Goal: Task Accomplishment & Management: Manage account settings

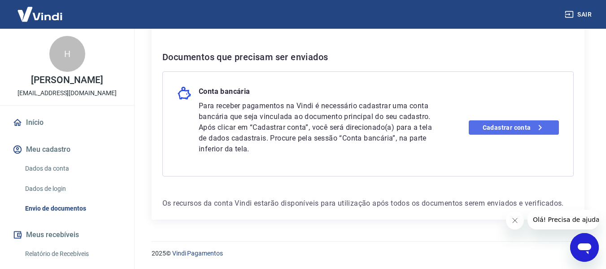
click at [512, 129] on link "Cadastrar conta" at bounding box center [514, 127] width 90 height 14
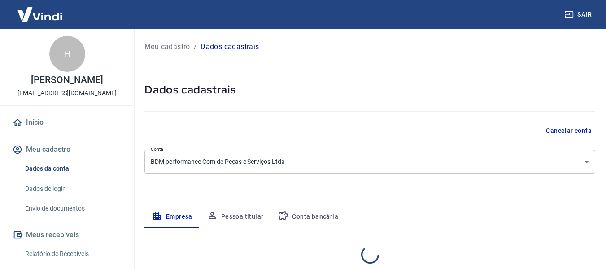
select select "TO"
select select "business"
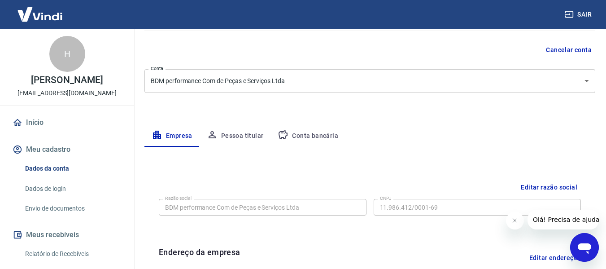
scroll to position [64, 0]
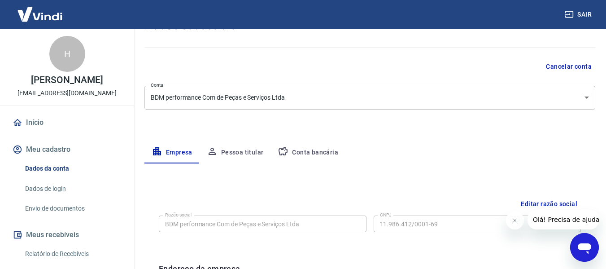
click at [306, 153] on button "Conta bancária" at bounding box center [308, 153] width 75 height 22
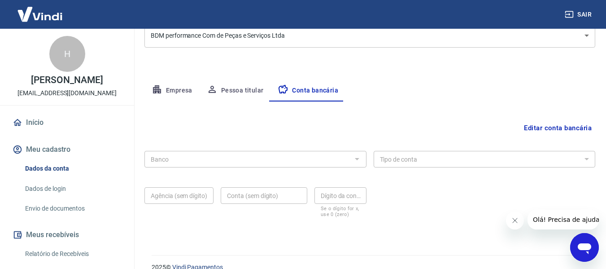
scroll to position [140, 0]
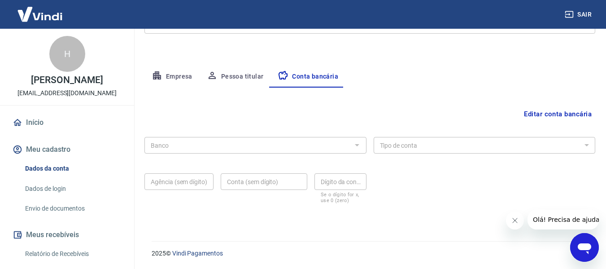
click at [354, 146] on div at bounding box center [357, 145] width 12 height 13
click at [355, 146] on div at bounding box center [357, 145] width 12 height 13
click at [232, 78] on button "Pessoa titular" at bounding box center [235, 77] width 71 height 22
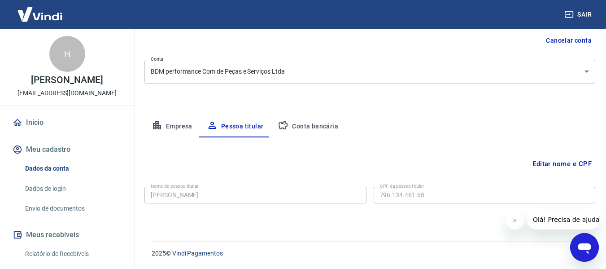
click at [171, 70] on body "Sair H HELIOMAR RODRIGUES DOS SANTOS heliomar@jcarcomercial.com.br Início Meu c…" at bounding box center [303, 44] width 606 height 269
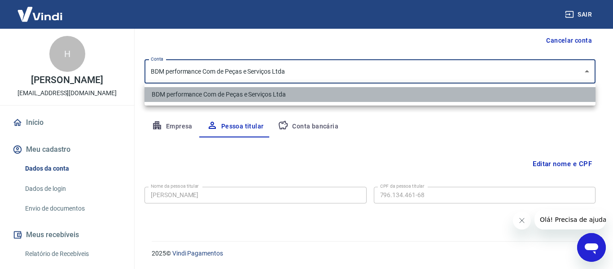
click at [196, 87] on li "BDM performance Com de Peças e Serviços Ltda" at bounding box center [369, 94] width 451 height 15
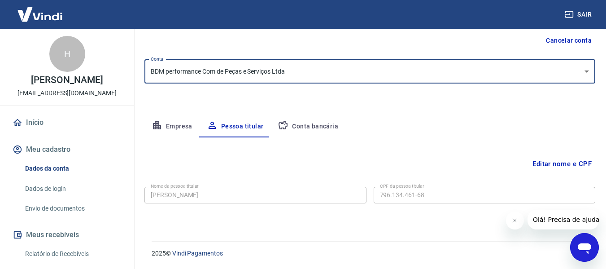
click at [162, 125] on button "Empresa" at bounding box center [171, 127] width 55 height 22
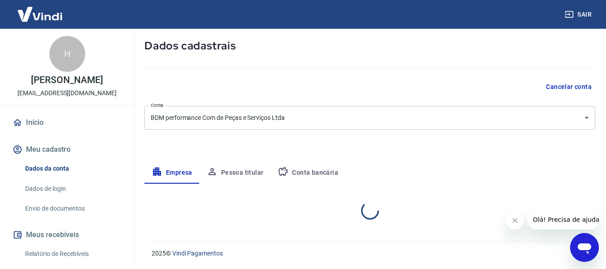
select select "TO"
select select "business"
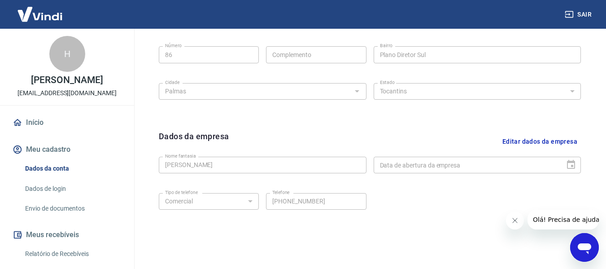
scroll to position [378, 0]
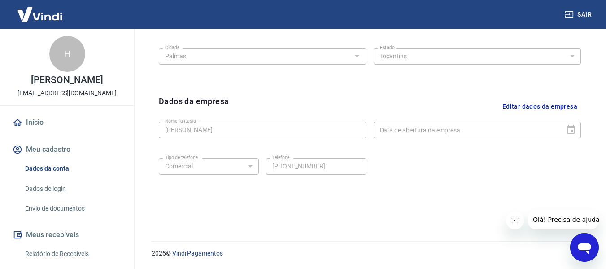
click at [573, 130] on div "Data de abertura da empresa" at bounding box center [478, 130] width 208 height 17
click at [519, 223] on button "Fechar mensagem da empresa" at bounding box center [515, 220] width 18 height 18
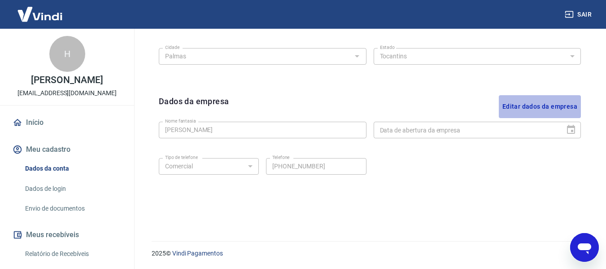
click at [544, 108] on button "Editar dados da empresa" at bounding box center [540, 106] width 82 height 23
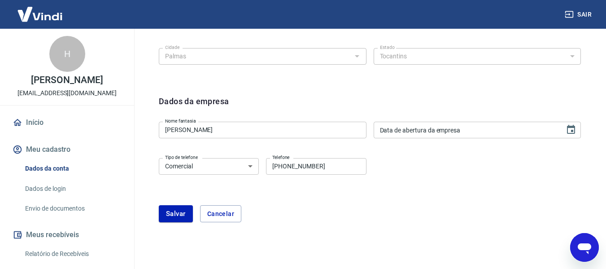
click at [443, 135] on input "Data de abertura da empresa" at bounding box center [466, 130] width 185 height 17
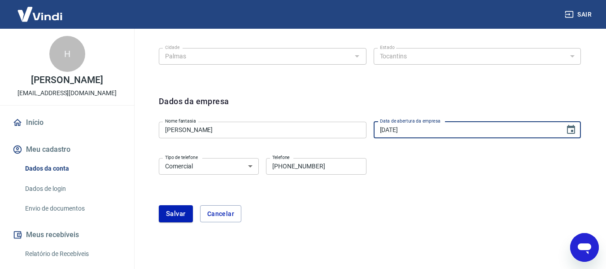
type input "18/05/2010"
click at [443, 170] on div "Tipo de telefone Residencial Comercial Tipo de telefone Telefone (63) 98468-644…" at bounding box center [370, 172] width 422 height 36
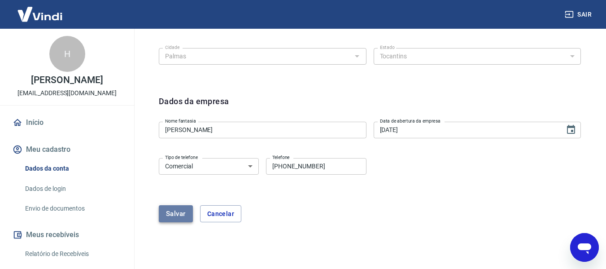
click at [170, 218] on button "Salvar" at bounding box center [176, 213] width 34 height 17
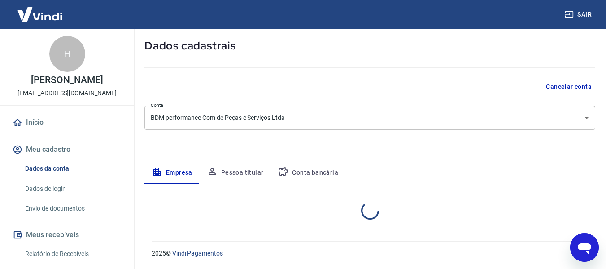
select select "TO"
select select "business"
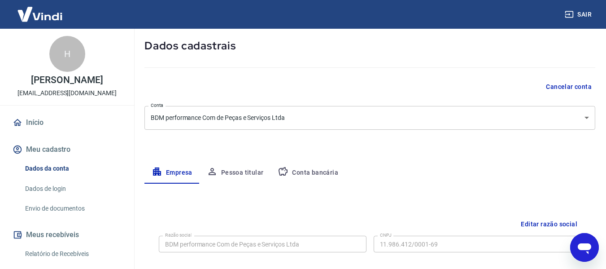
scroll to position [165, 0]
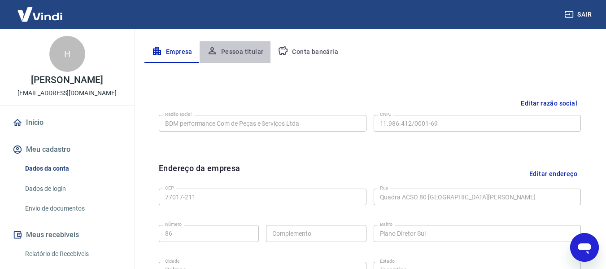
click at [240, 56] on button "Pessoa titular" at bounding box center [235, 52] width 71 height 22
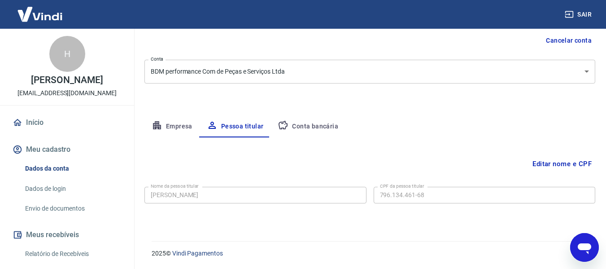
click at [300, 123] on button "Conta bancária" at bounding box center [308, 127] width 75 height 22
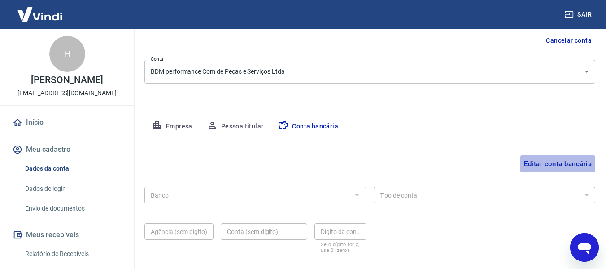
click at [577, 167] on button "Editar conta bancária" at bounding box center [558, 163] width 75 height 17
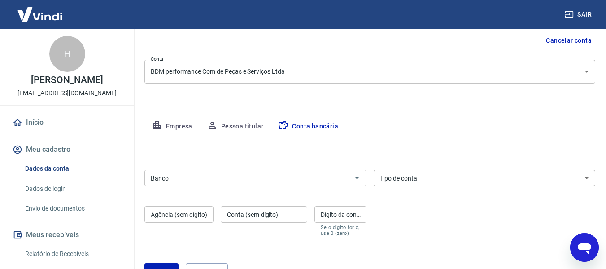
click at [248, 180] on input "Banco" at bounding box center [248, 177] width 202 height 11
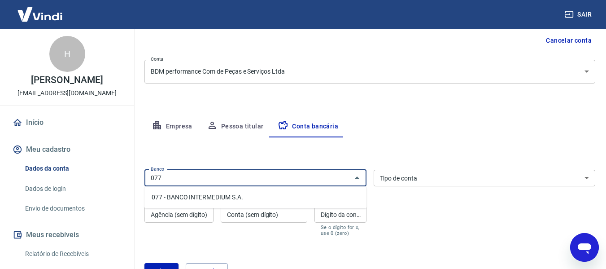
click at [240, 195] on li "077 - BANCO INTERMEDIUM S.A." at bounding box center [255, 197] width 222 height 15
type input "077 - BANCO INTERMEDIUM S.A."
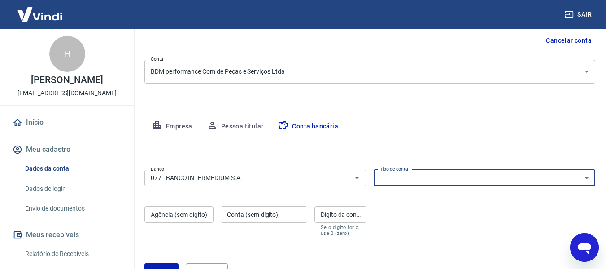
click at [417, 183] on select "Conta Corrente Conta Poupança" at bounding box center [485, 178] width 222 height 17
select select "1"
click at [374, 170] on select "Conta Corrente Conta Poupança" at bounding box center [485, 178] width 222 height 17
click at [419, 181] on select "Conta Corrente Conta Poupança" at bounding box center [485, 178] width 222 height 17
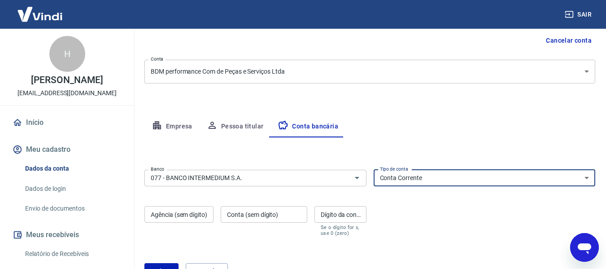
scroll to position [135, 0]
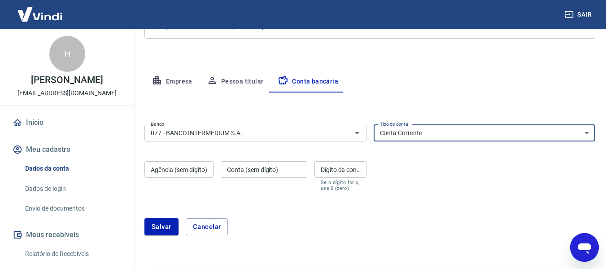
click at [206, 172] on input "Agência (sem dígito)" at bounding box center [178, 169] width 69 height 17
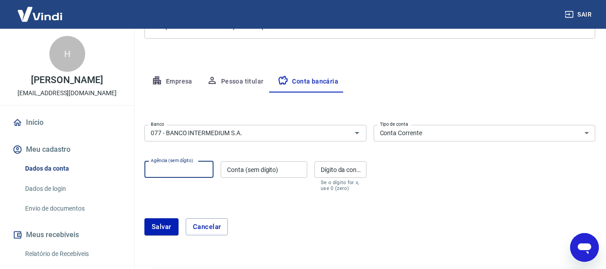
click at [251, 167] on input "Conta (sem dígito)" at bounding box center [264, 169] width 87 height 17
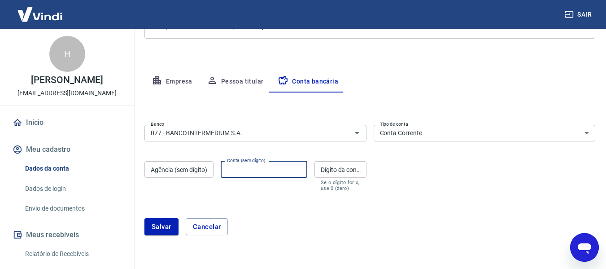
paste input "0479742928"
type input "0479742928"
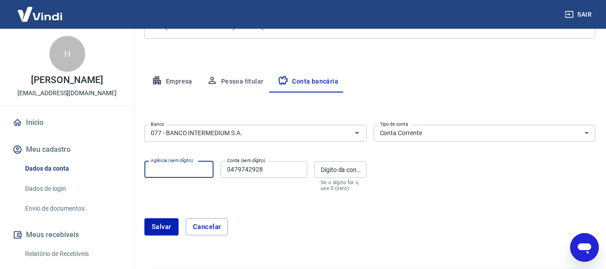
click at [206, 170] on input "Agência (sem dígito)" at bounding box center [178, 169] width 69 height 17
type input "0001"
click at [239, 201] on form "Banco 077 - BANCO INTERMEDIUM S.A. Banco Tipo de conta Conta Corrente Conta Pou…" at bounding box center [369, 183] width 451 height 125
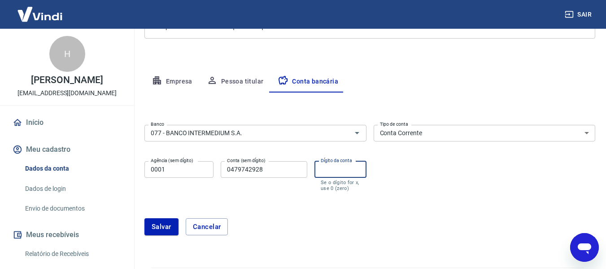
click at [336, 170] on input "Dígito da conta" at bounding box center [341, 169] width 52 height 17
click at [165, 228] on button "Salvar" at bounding box center [161, 226] width 34 height 17
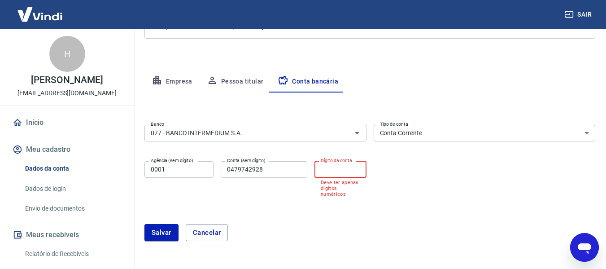
click at [334, 173] on input "Dígito da conta" at bounding box center [341, 169] width 52 height 17
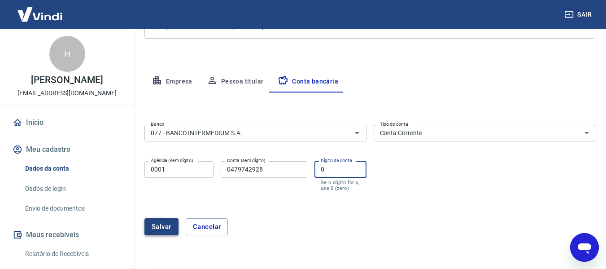
type input "0"
click at [155, 231] on button "Salvar" at bounding box center [161, 226] width 34 height 17
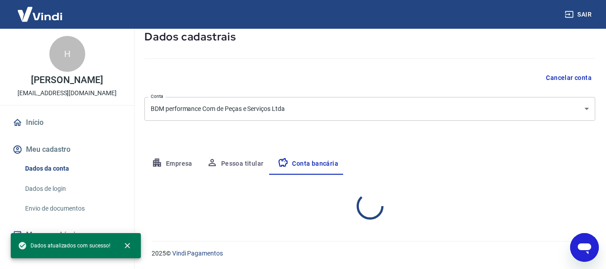
select select "1"
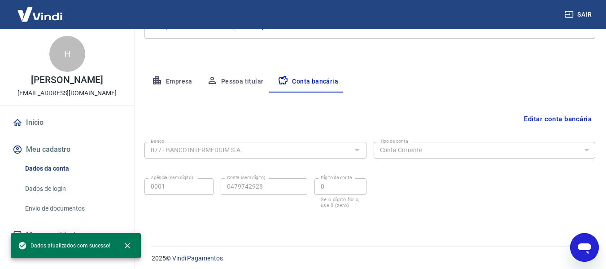
scroll to position [140, 0]
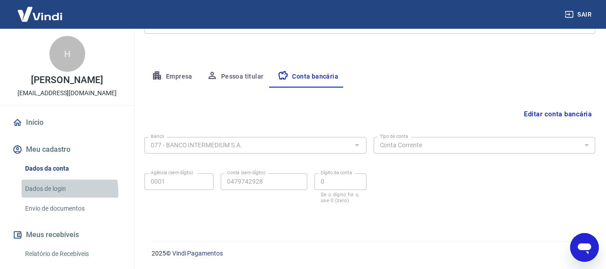
click at [53, 198] on link "Dados de login" at bounding box center [73, 188] width 102 height 18
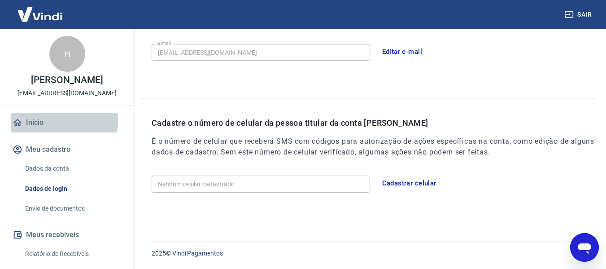
click at [41, 130] on link "Início" at bounding box center [67, 123] width 113 height 20
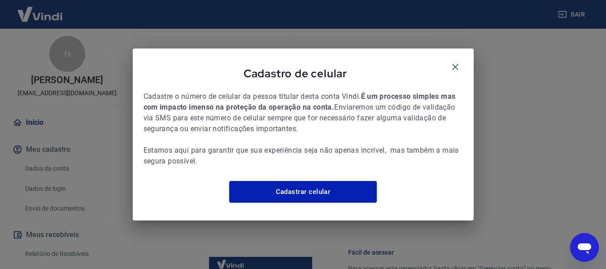
scroll to position [499, 0]
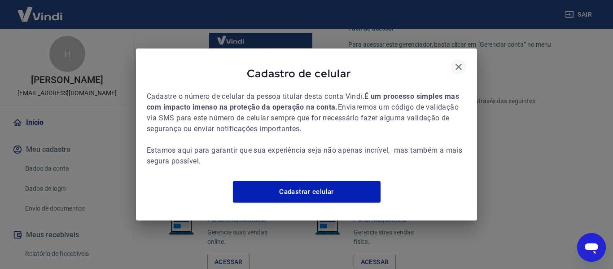
click at [458, 65] on icon "button" at bounding box center [458, 66] width 11 height 11
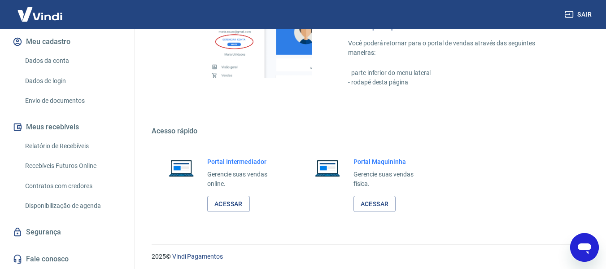
scroll to position [560, 0]
